Goal: Transaction & Acquisition: Purchase product/service

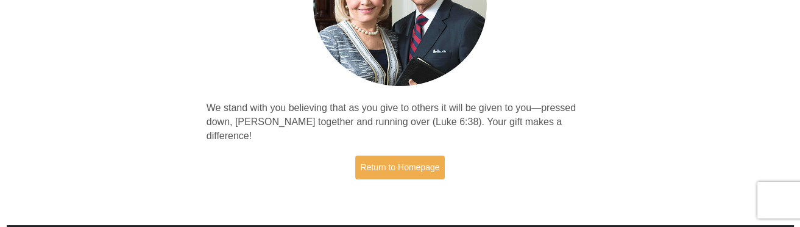
scroll to position [183, 0]
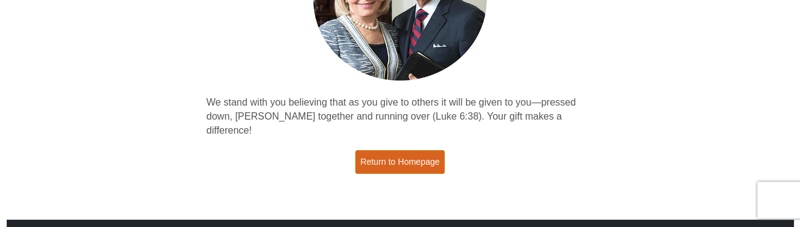
click at [433, 150] on link "Return to Homepage" at bounding box center [400, 162] width 90 height 24
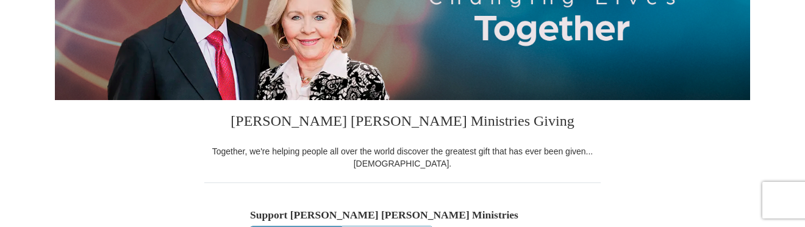
select select "[GEOGRAPHIC_DATA]"
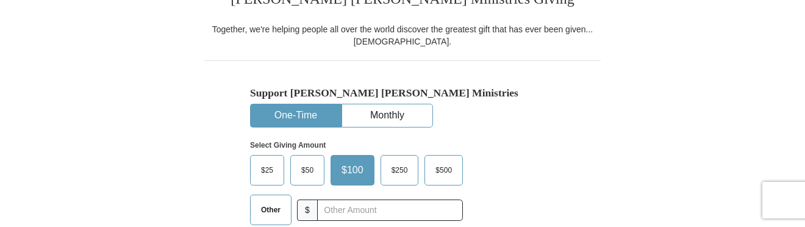
scroll to position [366, 0]
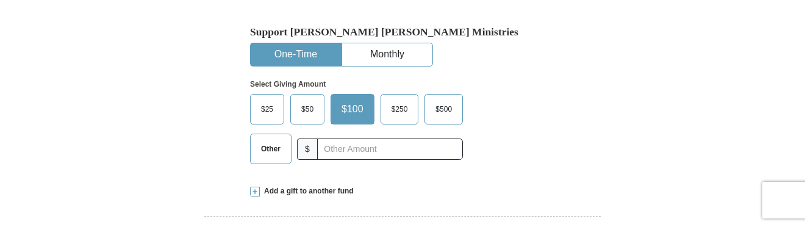
click at [261, 153] on span "Other" at bounding box center [271, 149] width 32 height 18
click at [0, 0] on input "Other" at bounding box center [0, 0] width 0 height 0
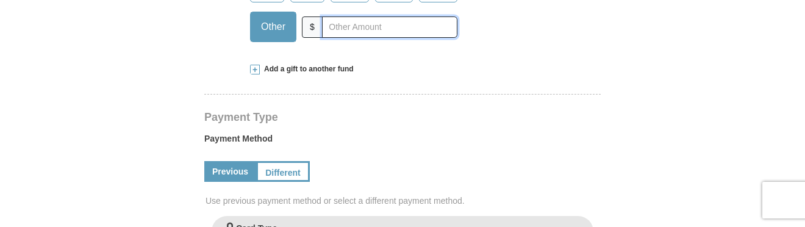
scroll to position [427, 0]
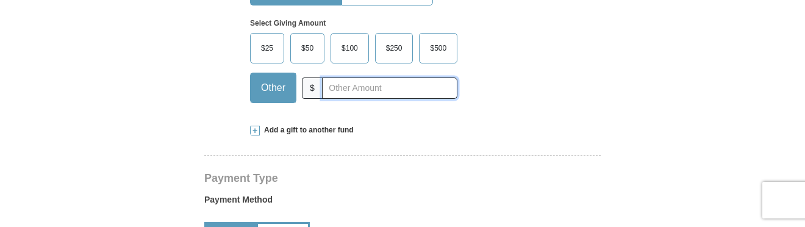
click at [340, 87] on input "text" at bounding box center [389, 87] width 135 height 21
type input "350"
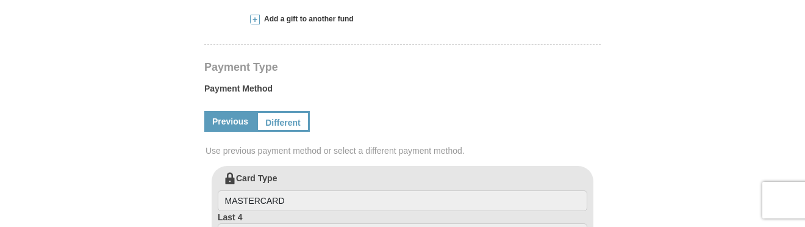
scroll to position [549, 0]
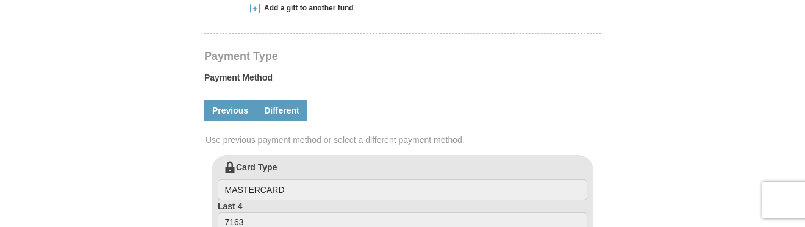
click at [287, 115] on link "Different" at bounding box center [281, 110] width 51 height 21
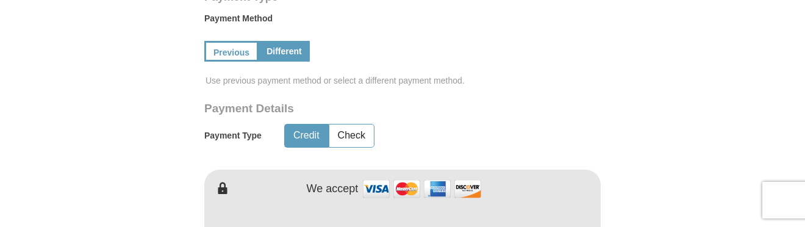
scroll to position [610, 0]
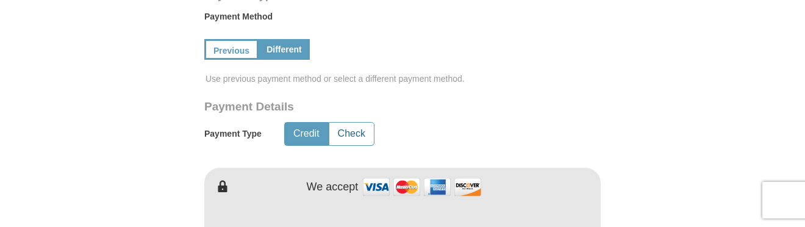
click at [357, 134] on button "Check" at bounding box center [351, 134] width 44 height 23
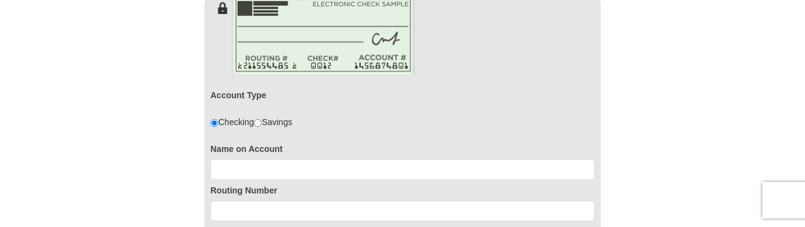
scroll to position [792, 0]
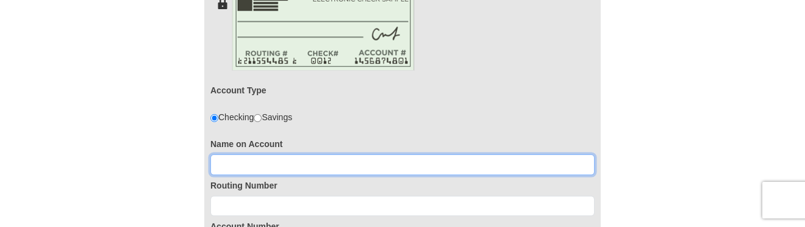
click at [241, 168] on input at bounding box center [402, 164] width 384 height 21
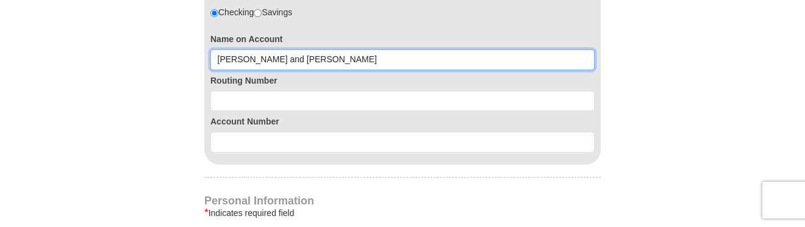
scroll to position [914, 0]
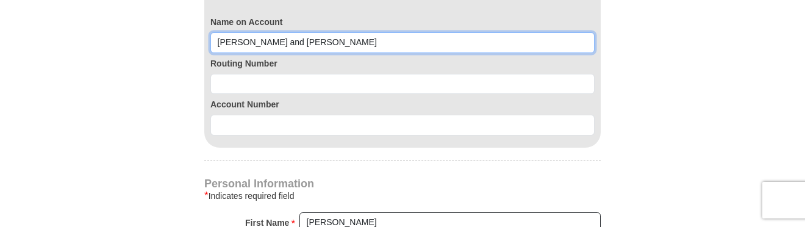
type input "james and shavonda foley"
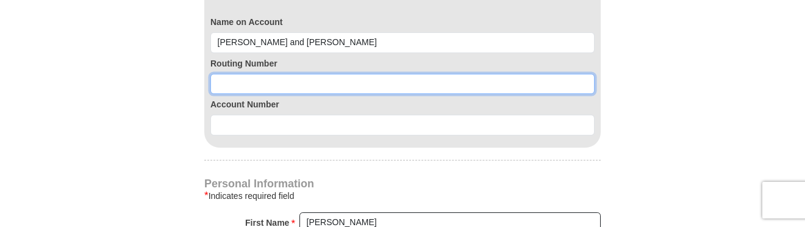
click at [257, 81] on input at bounding box center [402, 84] width 384 height 21
type input "111906271"
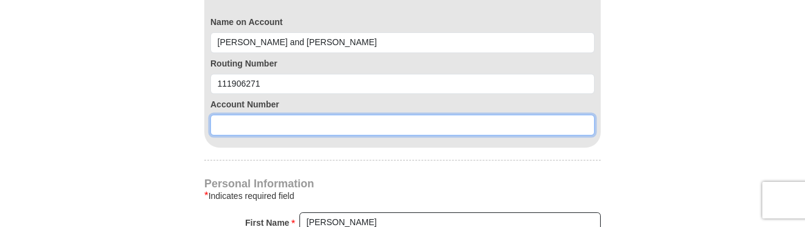
click at [236, 119] on input at bounding box center [402, 125] width 384 height 21
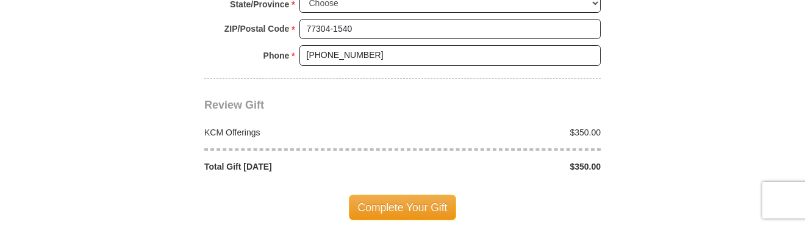
scroll to position [1402, 0]
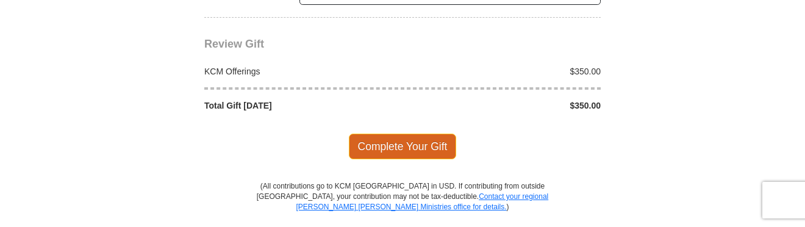
type input "19523405"
click at [385, 144] on span "Complete Your Gift" at bounding box center [403, 146] width 108 height 26
